Goal: Book appointment/travel/reservation

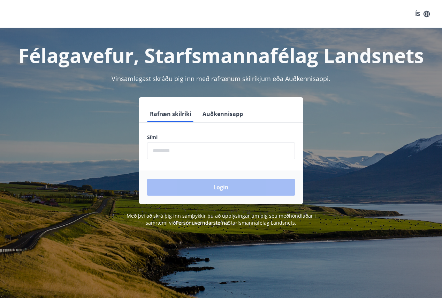
click at [182, 151] on input "phone" at bounding box center [221, 150] width 148 height 17
click at [184, 152] on input "phone" at bounding box center [221, 150] width 148 height 17
drag, startPoint x: 195, startPoint y: 152, endPoint x: 143, endPoint y: 148, distance: 51.5
click at [147, 148] on input "phone" at bounding box center [221, 150] width 148 height 17
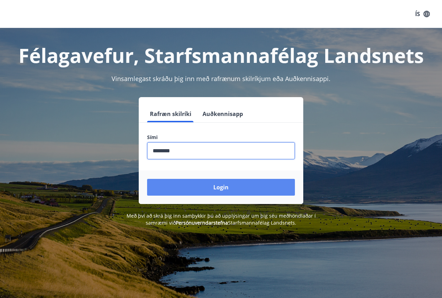
type input "********"
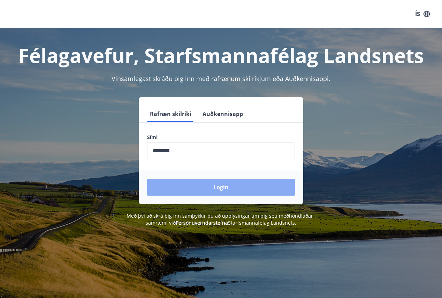
click at [230, 188] on button "Login" at bounding box center [221, 187] width 148 height 17
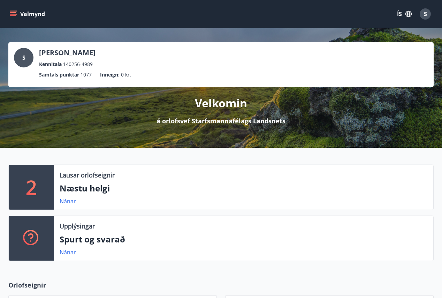
click at [13, 13] on icon "menu" at bounding box center [13, 13] width 7 height 7
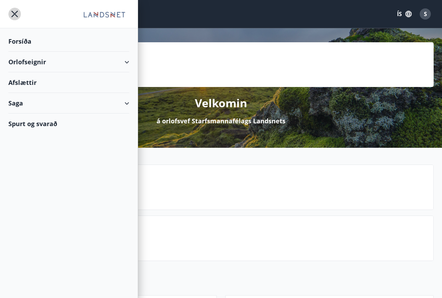
click at [15, 15] on icon "menu" at bounding box center [14, 14] width 13 height 13
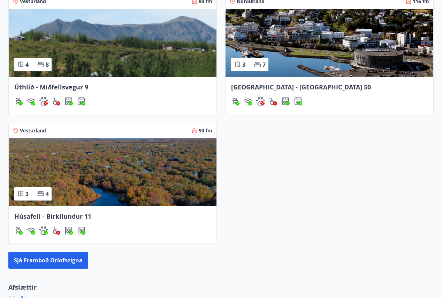
scroll to position [393, 0]
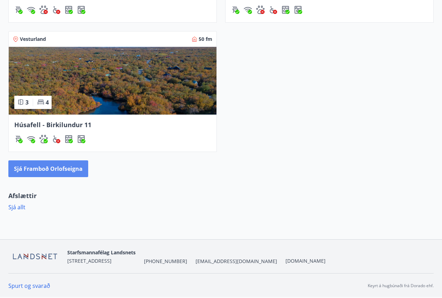
click at [59, 167] on button "Sjá framboð orlofseigna" at bounding box center [48, 168] width 80 height 17
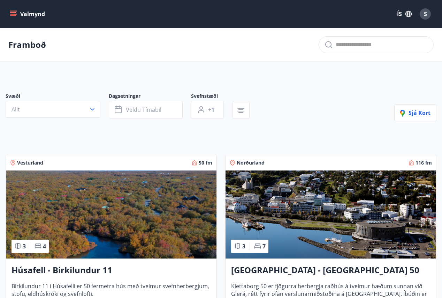
click at [15, 13] on icon "menu" at bounding box center [13, 13] width 7 height 7
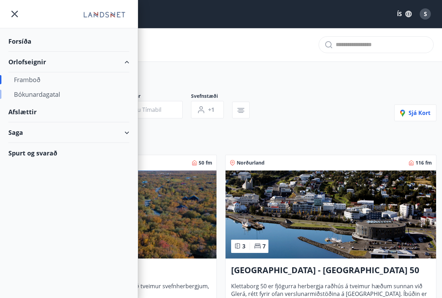
click at [34, 90] on div "Bókunardagatal" at bounding box center [69, 94] width 110 height 15
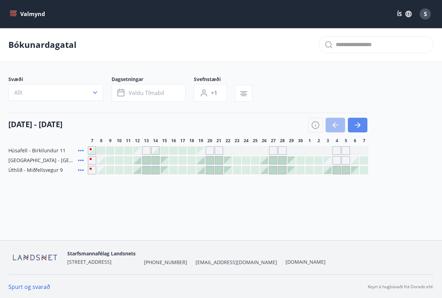
click at [362, 123] on icon "button" at bounding box center [358, 125] width 8 height 8
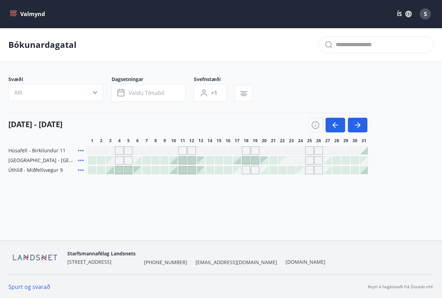
click at [168, 162] on div at bounding box center [165, 160] width 8 height 8
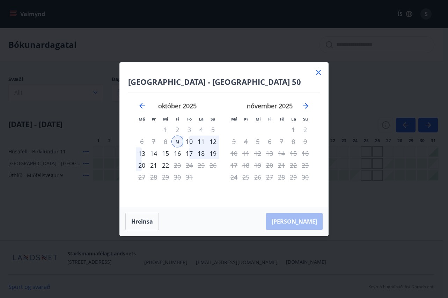
drag, startPoint x: 178, startPoint y: 139, endPoint x: 217, endPoint y: 140, distance: 39.1
click at [217, 140] on tr "6 7 8 9 10 11 12" at bounding box center [177, 141] width 83 height 12
click at [189, 141] on div "10" at bounding box center [189, 141] width 12 height 12
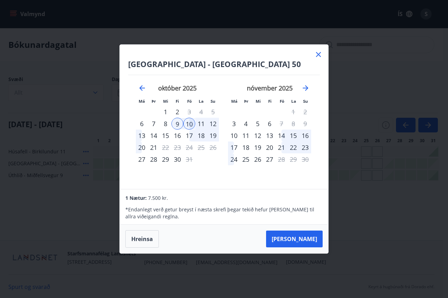
click at [200, 122] on div "11" at bounding box center [201, 124] width 12 height 12
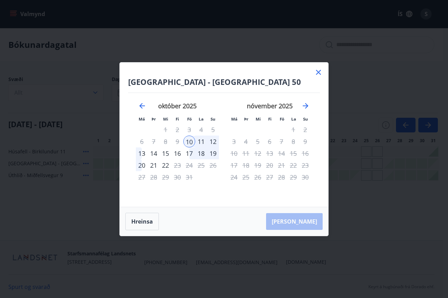
drag, startPoint x: 189, startPoint y: 139, endPoint x: 216, endPoint y: 139, distance: 27.2
click at [216, 139] on tr "6 7 8 9 10 11 12" at bounding box center [177, 141] width 83 height 12
click at [138, 152] on div "13" at bounding box center [142, 153] width 12 height 12
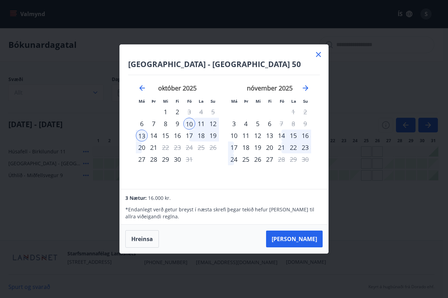
click at [178, 122] on div "9" at bounding box center [177, 124] width 12 height 12
click at [305, 237] on button "Taka Frá" at bounding box center [294, 238] width 57 height 17
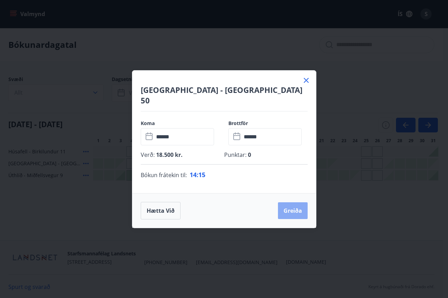
click at [293, 204] on button "Greiða" at bounding box center [293, 210] width 30 height 17
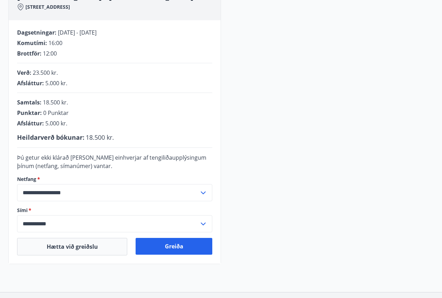
scroll to position [130, 0]
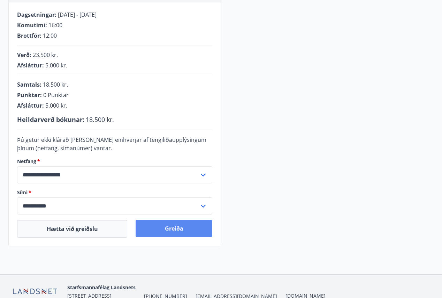
click at [169, 230] on button "Greiða" at bounding box center [174, 228] width 77 height 17
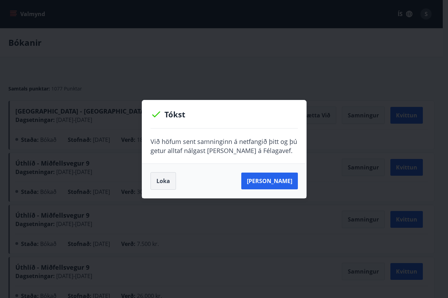
click at [159, 181] on button "Loka" at bounding box center [162, 180] width 25 height 17
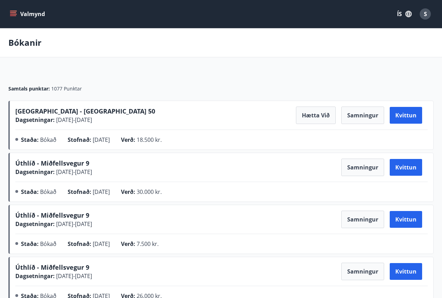
click at [424, 12] on span "S" at bounding box center [425, 14] width 3 height 8
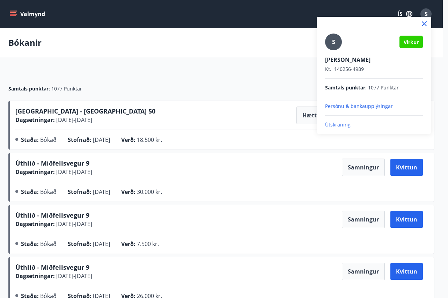
click at [336, 126] on p "Útskráning" at bounding box center [374, 124] width 98 height 7
